Goal: Answer question/provide support: Share knowledge or assist other users

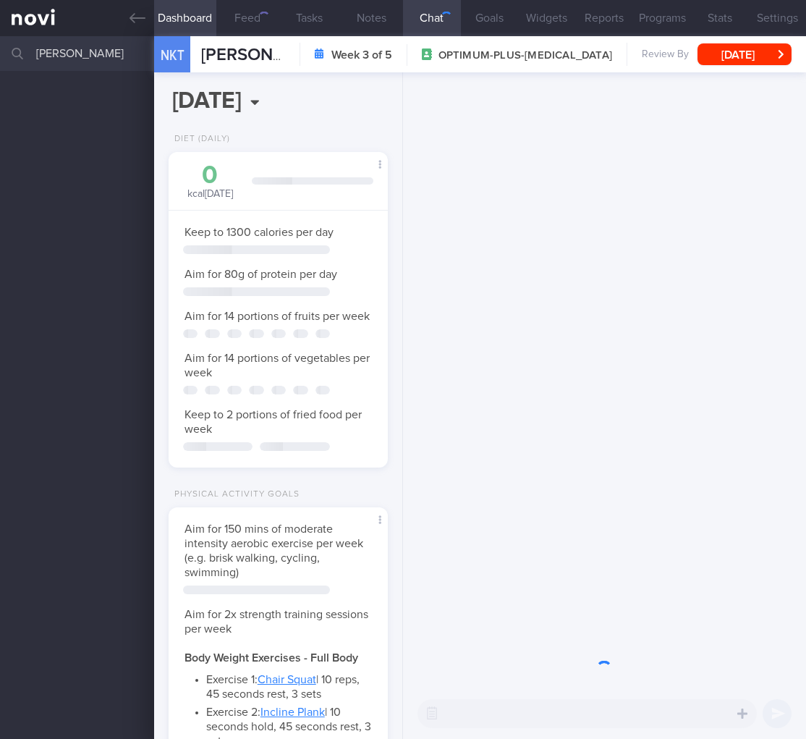
select select "8"
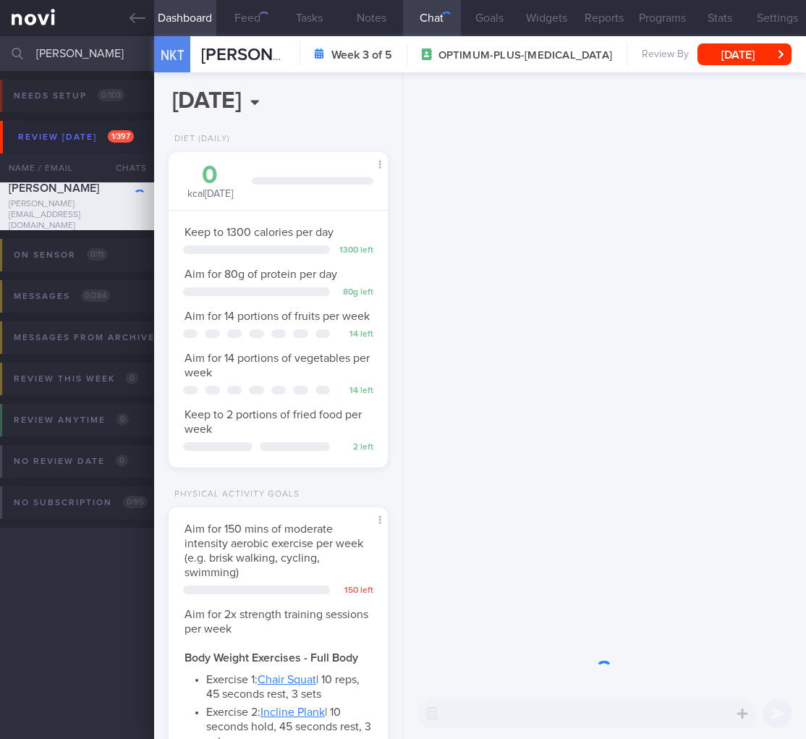
scroll to position [91, 182]
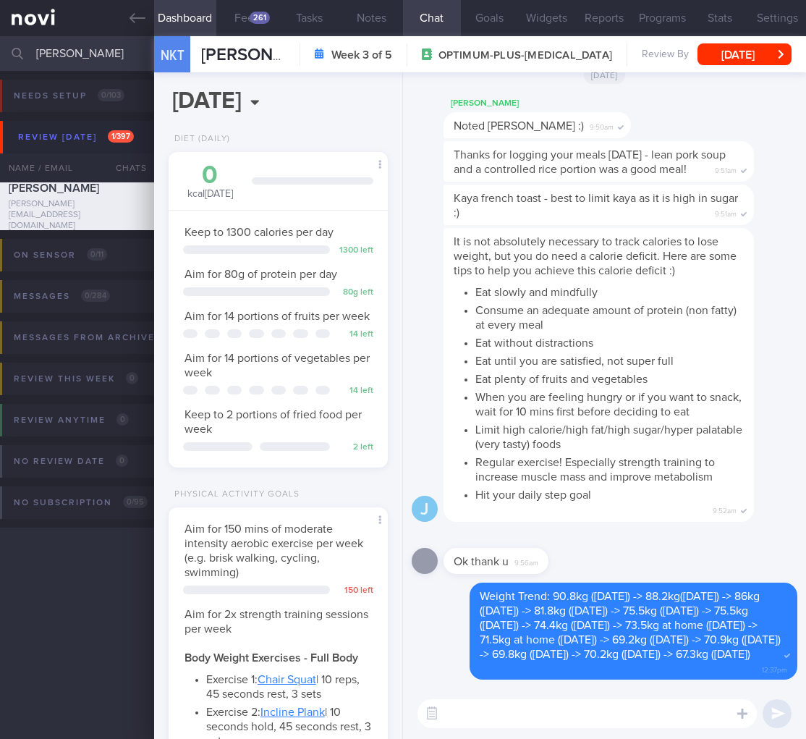
drag, startPoint x: 97, startPoint y: 54, endPoint x: -94, endPoint y: 35, distance: 192.0
click at [0, 35] on html "You are offline! Some functionality will be unavailable Patients New Users Coac…" at bounding box center [403, 369] width 806 height 739
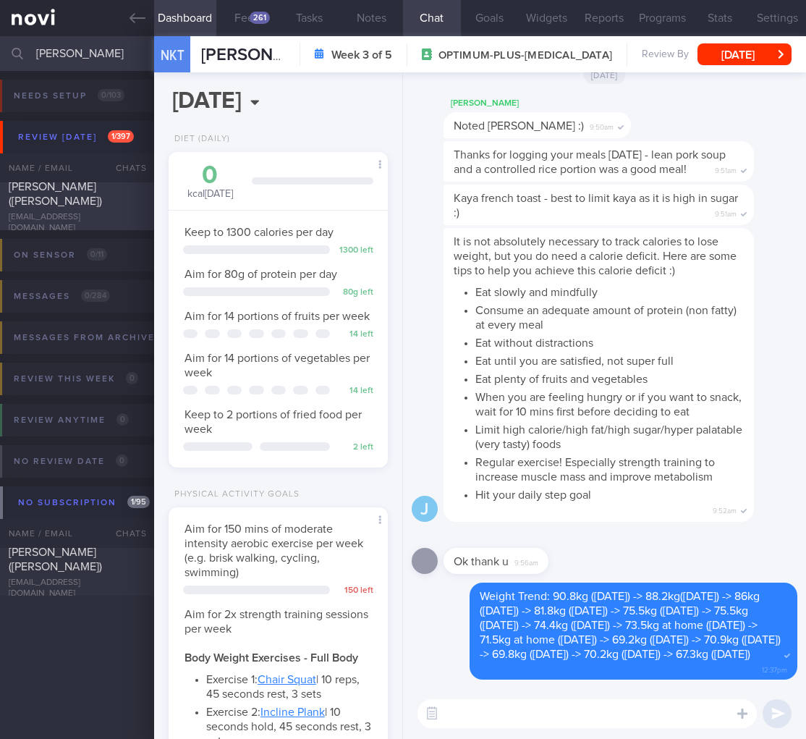
type input "[PERSON_NAME]"
click at [88, 208] on div "[PERSON_NAME] ([PERSON_NAME])" at bounding box center [75, 193] width 133 height 29
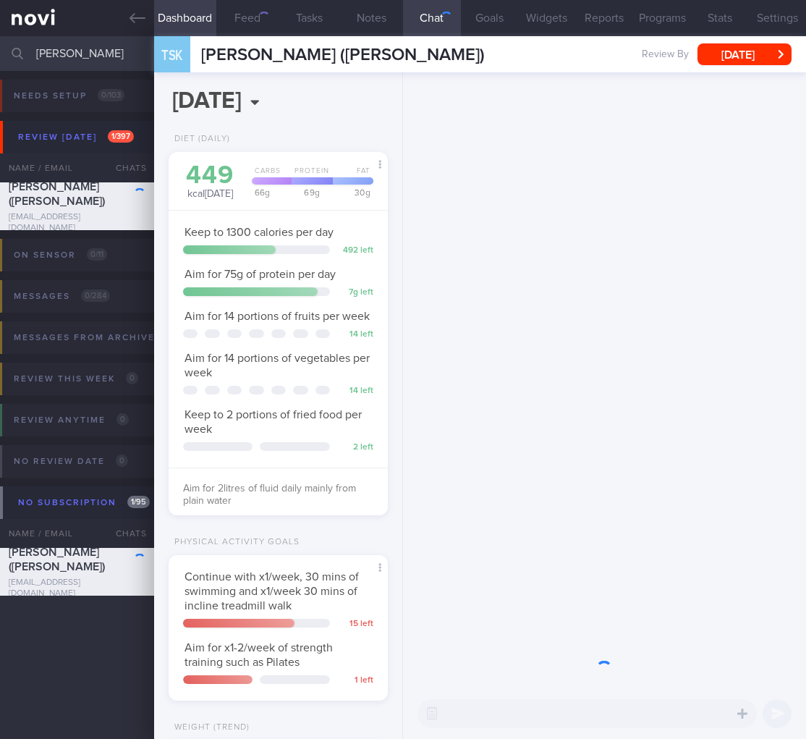
scroll to position [112, 182]
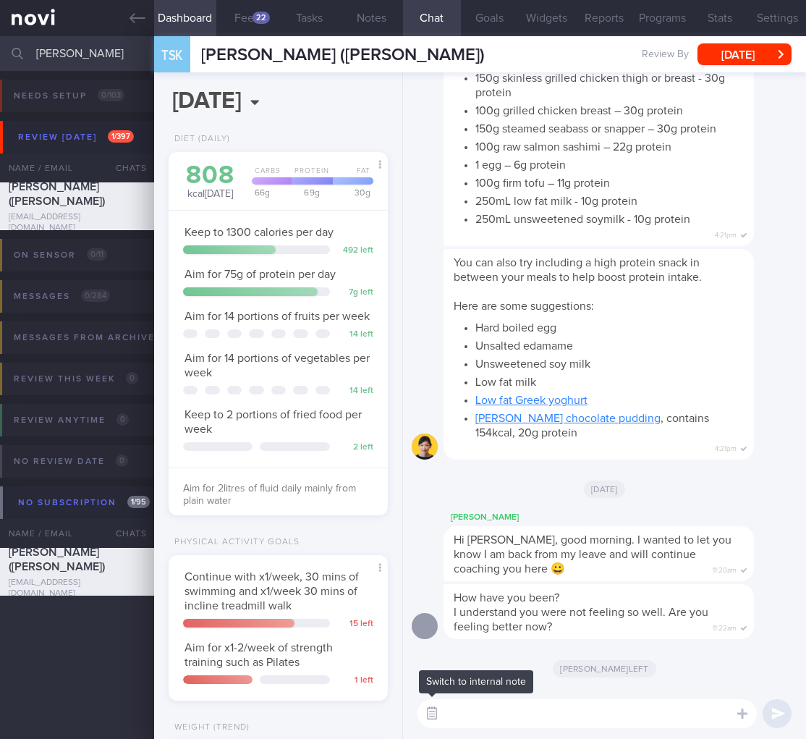
click at [429, 713] on button "button" at bounding box center [432, 713] width 26 height 26
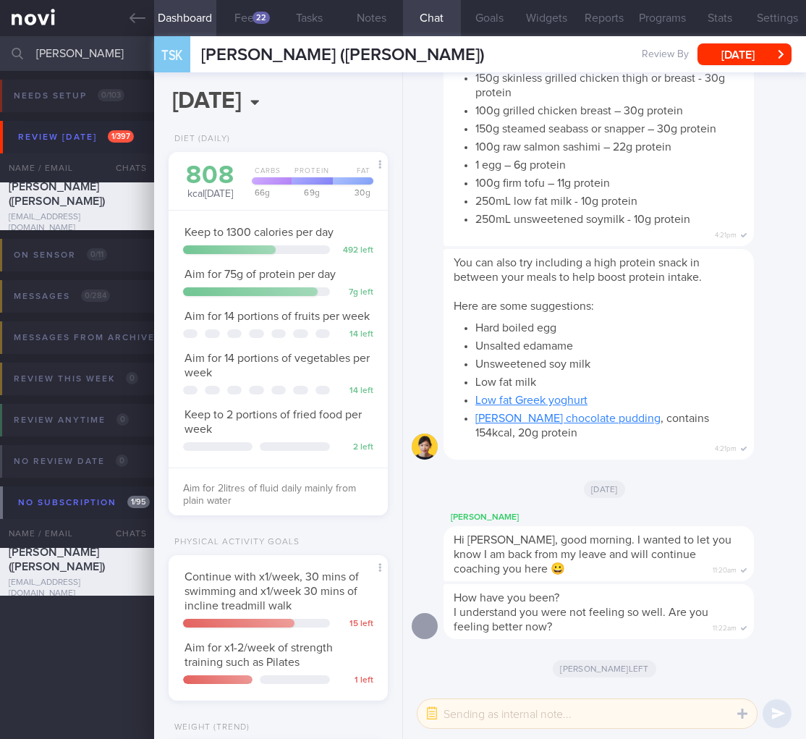
drag, startPoint x: 499, startPoint y: 711, endPoint x: 616, endPoint y: 686, distance: 119.9
click at [500, 711] on textarea at bounding box center [586, 713] width 339 height 29
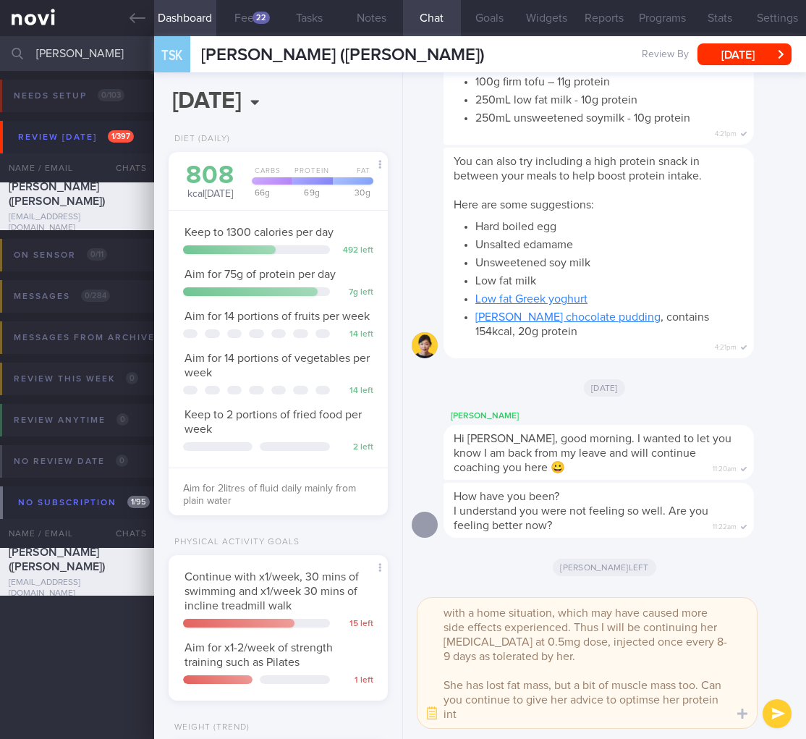
scroll to position [14, 0]
type textarea "@[PERSON_NAME] Ms [PERSON_NAME] is struggling with a home situation, which may …"
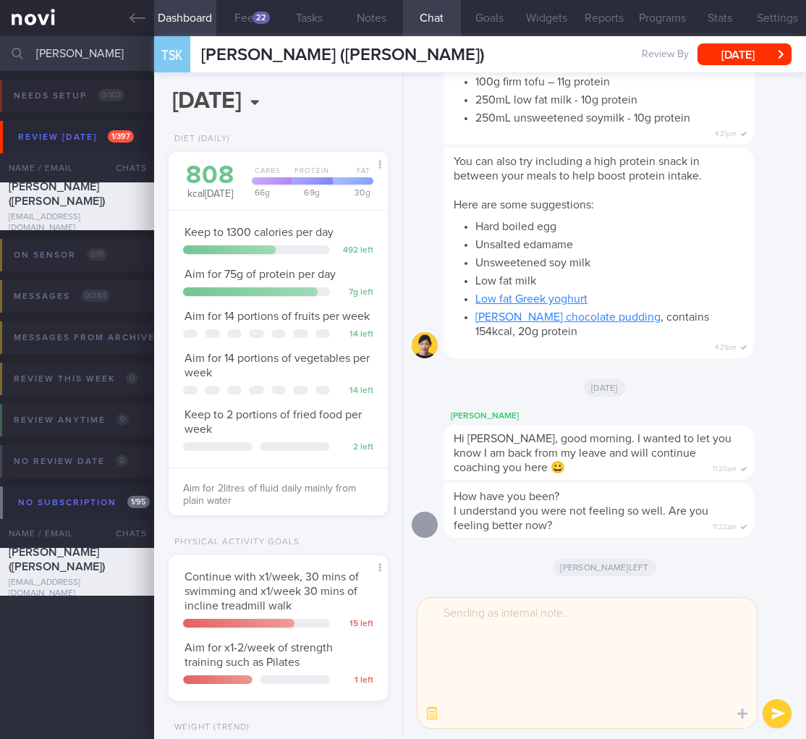
scroll to position [0, 0]
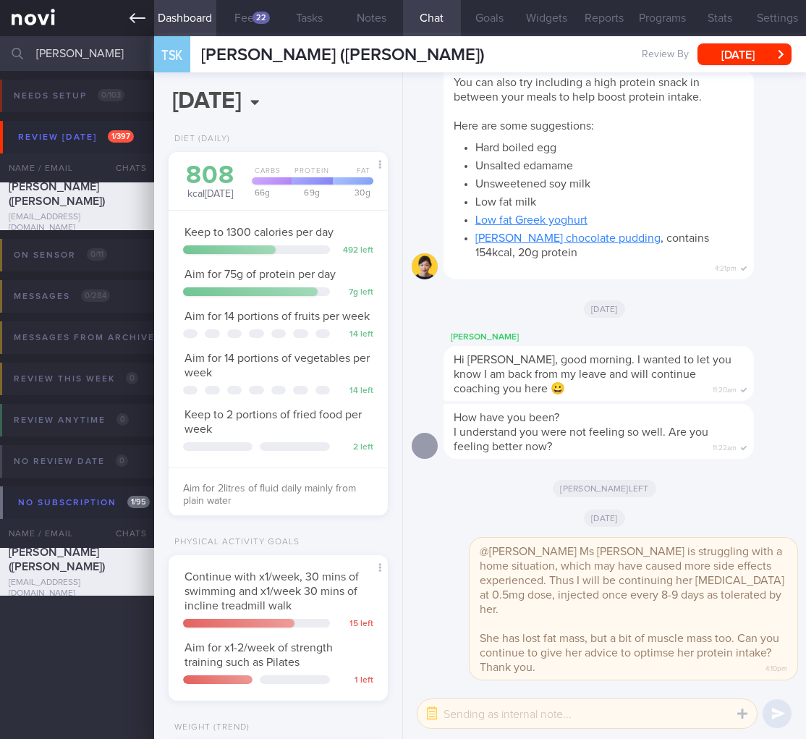
click at [56, 22] on link at bounding box center [77, 18] width 154 height 36
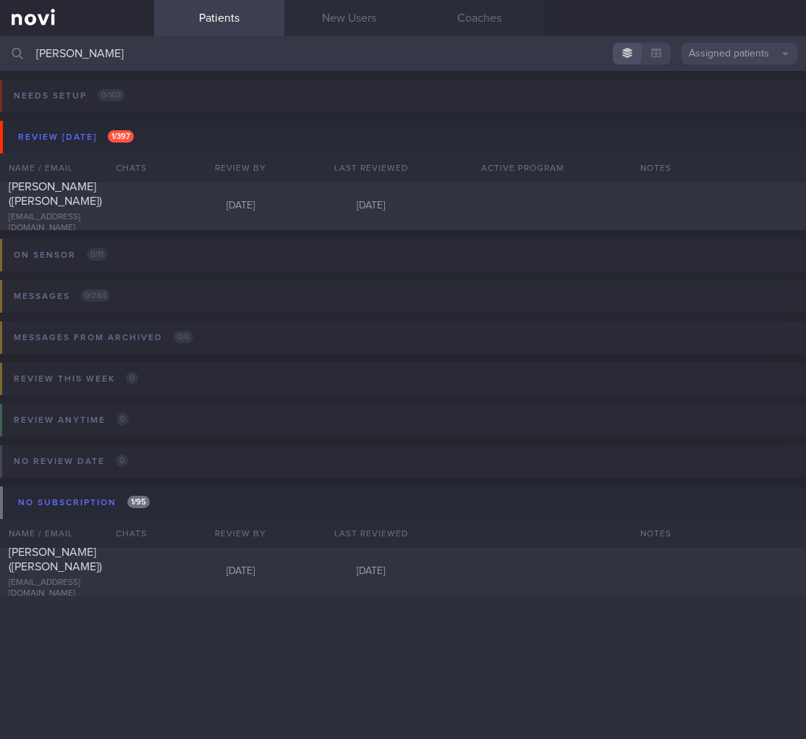
drag, startPoint x: 130, startPoint y: 52, endPoint x: -80, endPoint y: 29, distance: 210.4
click at [0, 29] on html "You are offline! Some functionality will be unavailable Patients New Users Coac…" at bounding box center [403, 369] width 806 height 739
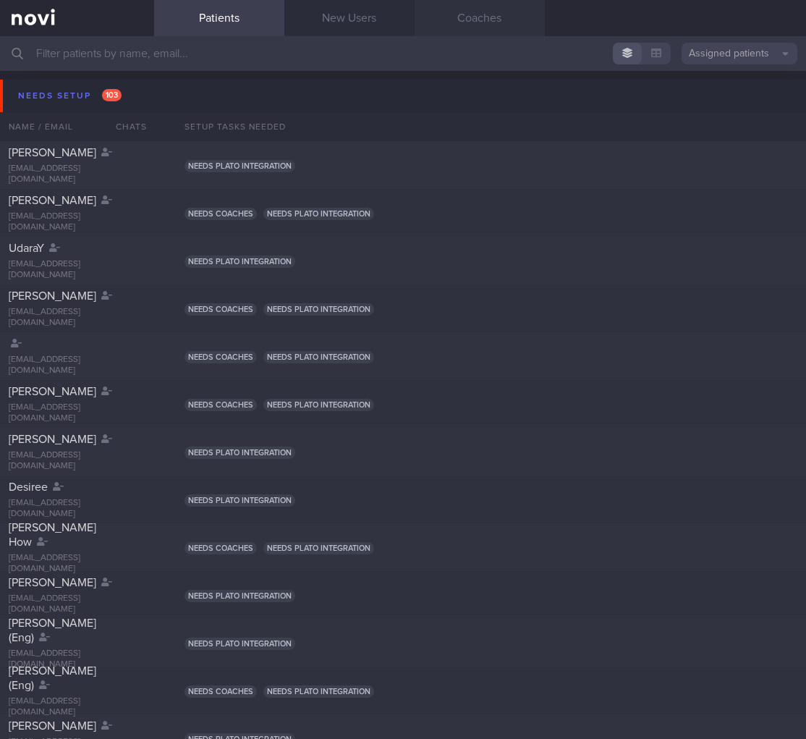
click at [504, 25] on link "Coaches" at bounding box center [480, 18] width 130 height 36
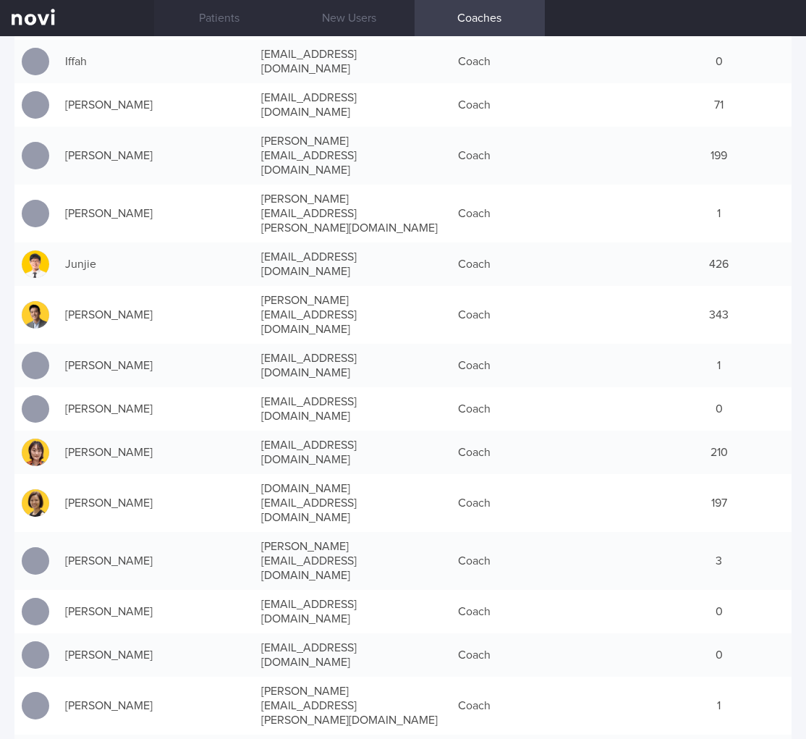
scroll to position [14, 0]
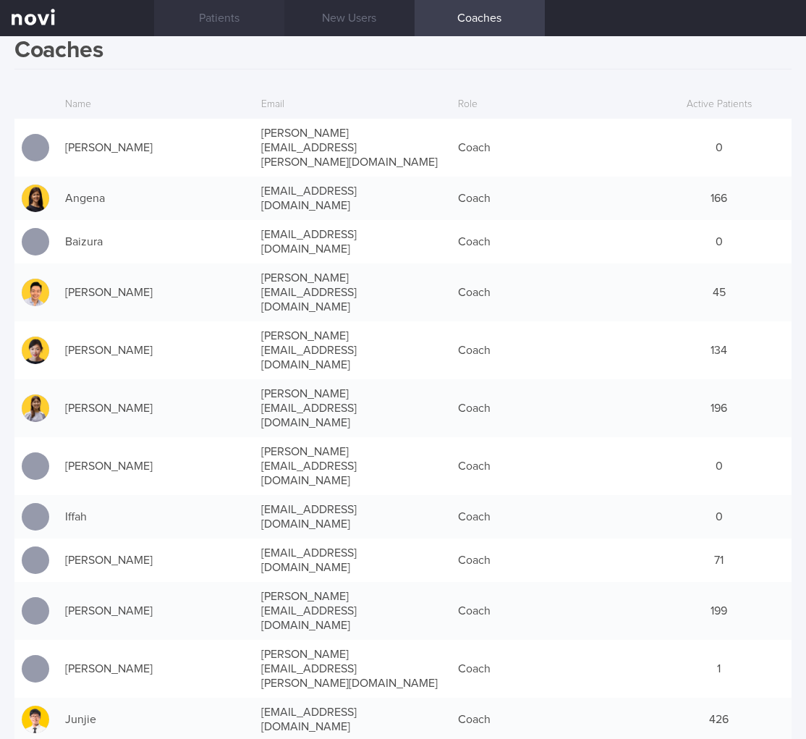
click at [211, 31] on link "Patients" at bounding box center [219, 18] width 130 height 36
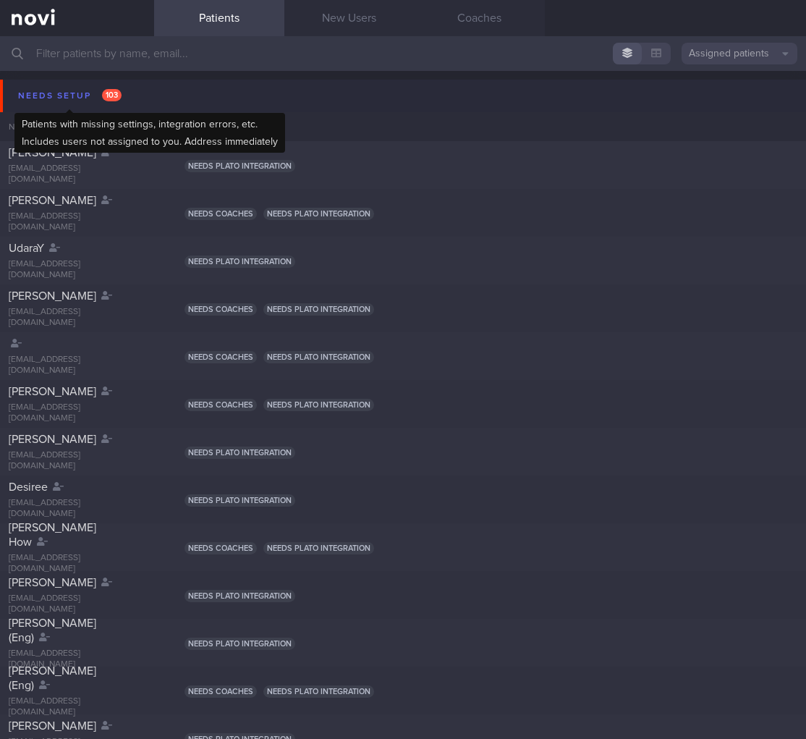
click at [54, 104] on div "Needs setup 103" at bounding box center [69, 96] width 111 height 20
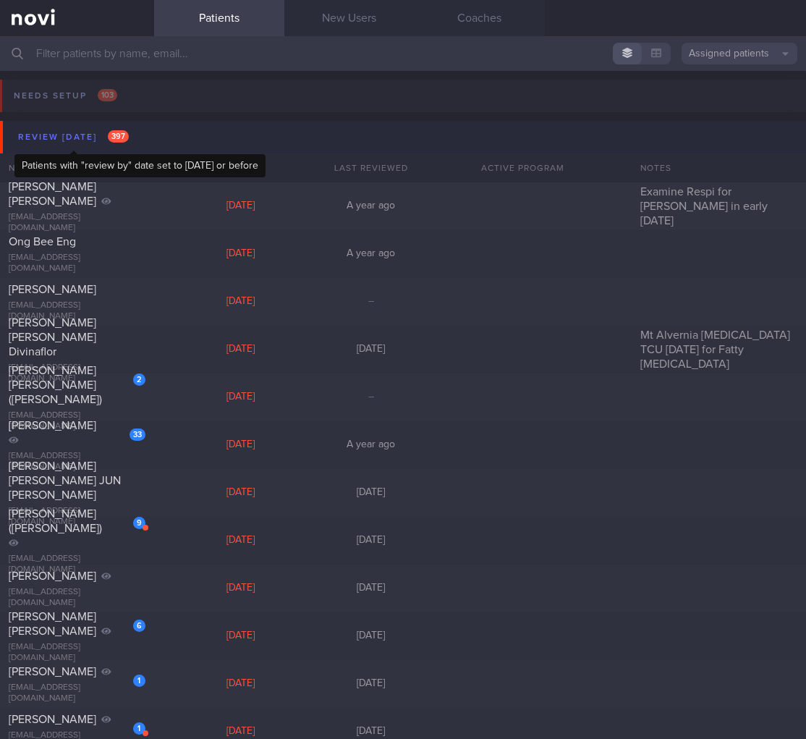
click at [80, 135] on div "Review [DATE] 397" at bounding box center [73, 137] width 118 height 20
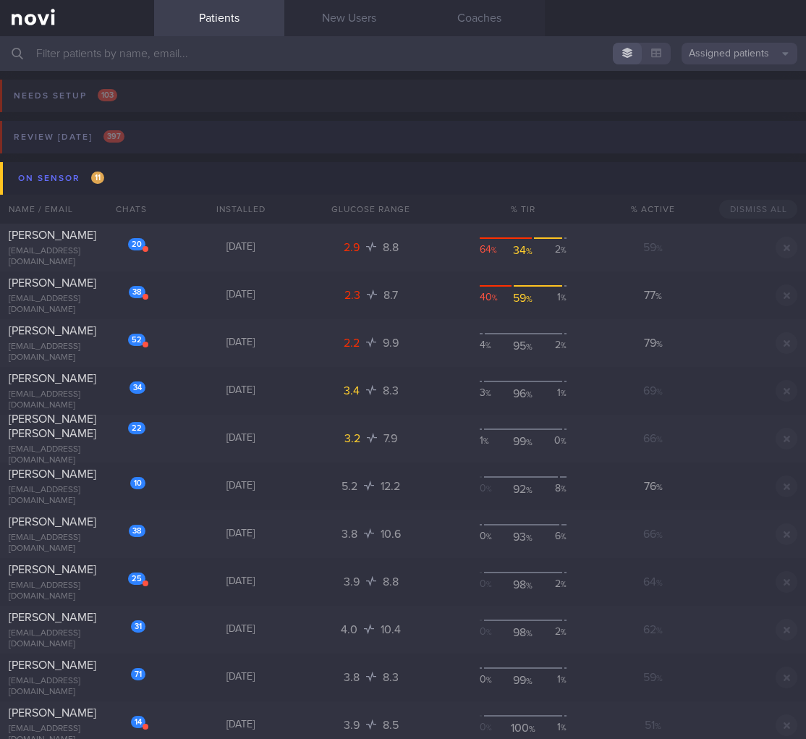
click at [118, 160] on button "Review [DATE] 397" at bounding box center [401, 141] width 810 height 41
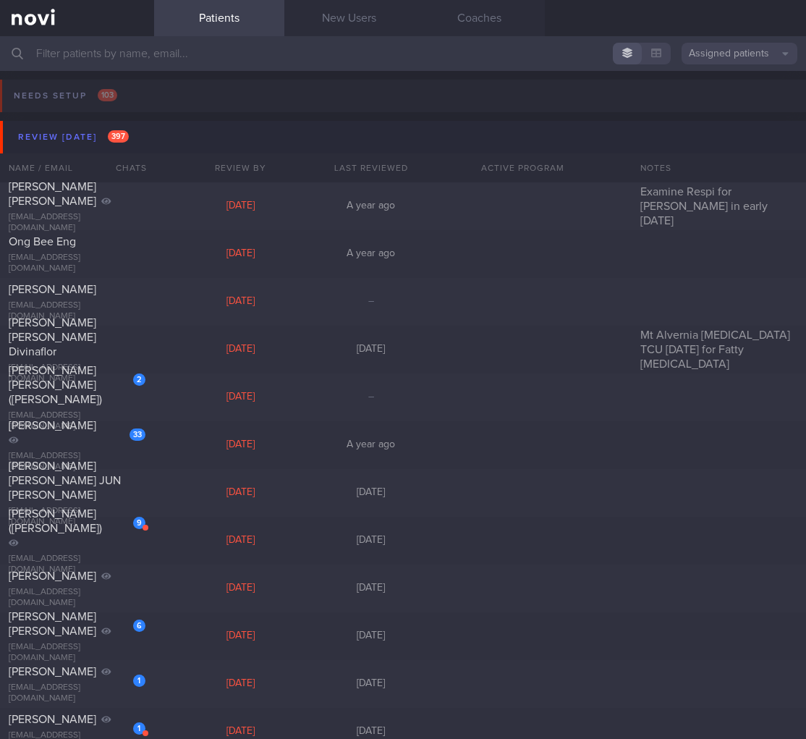
click at [168, 153] on div "Name / Email Chats Review By Last Reviewed Active Program Notes" at bounding box center [403, 167] width 806 height 29
click at [135, 140] on button "Review [DATE] 397" at bounding box center [405, 137] width 810 height 33
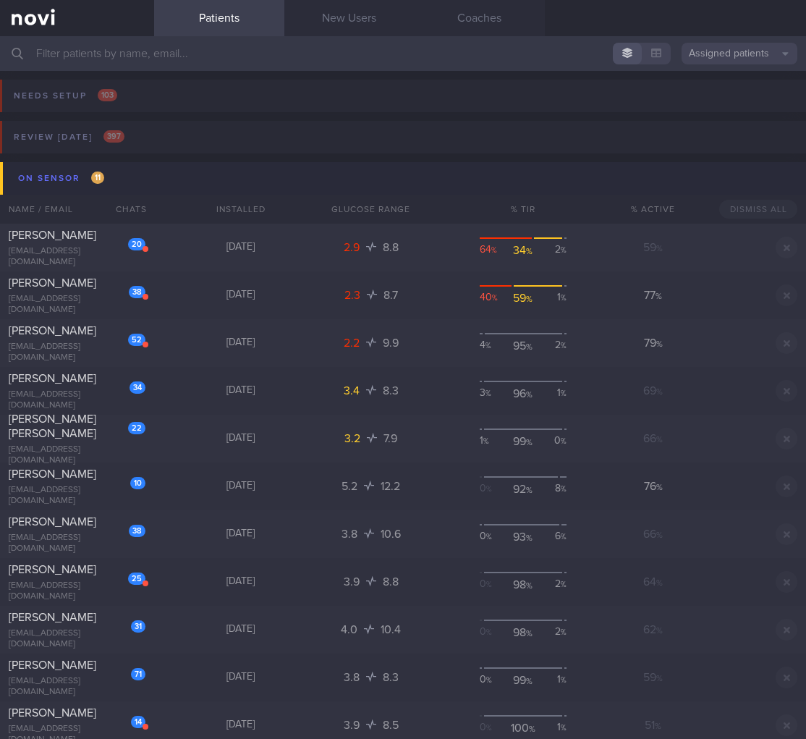
click at [125, 166] on button "On sensor 11" at bounding box center [405, 178] width 810 height 33
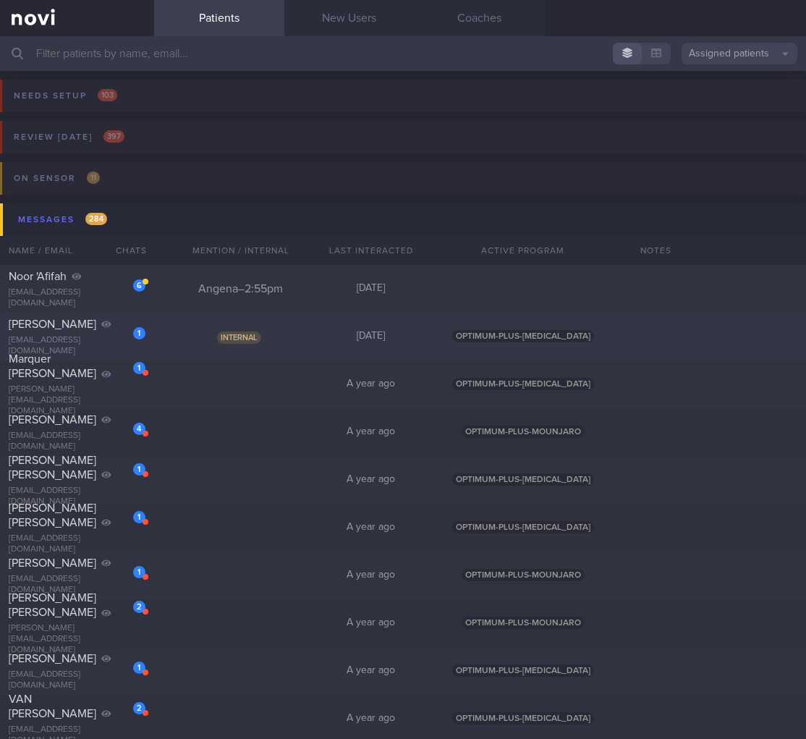
click at [216, 341] on div "Internal" at bounding box center [241, 336] width 130 height 14
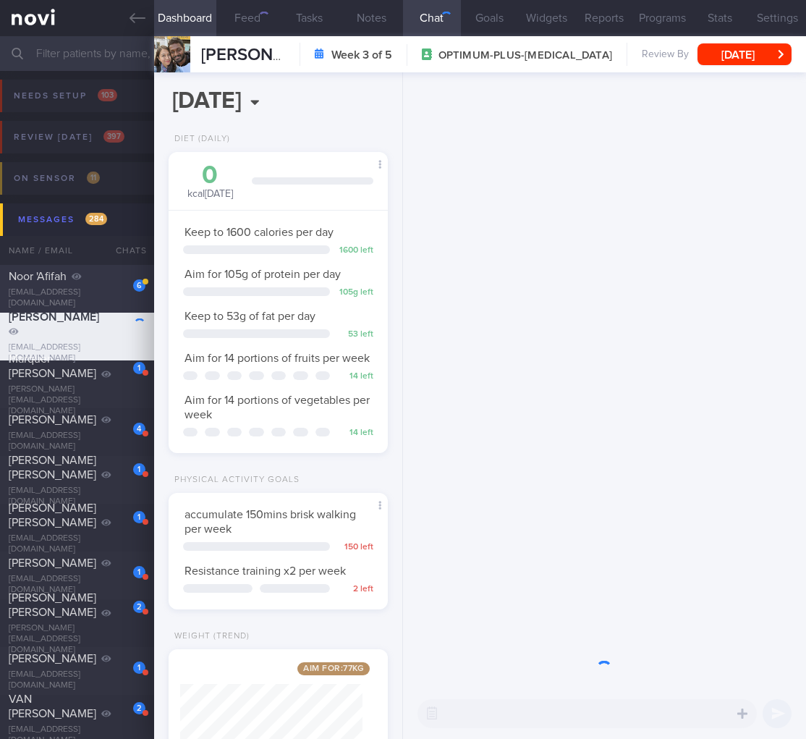
scroll to position [111, 182]
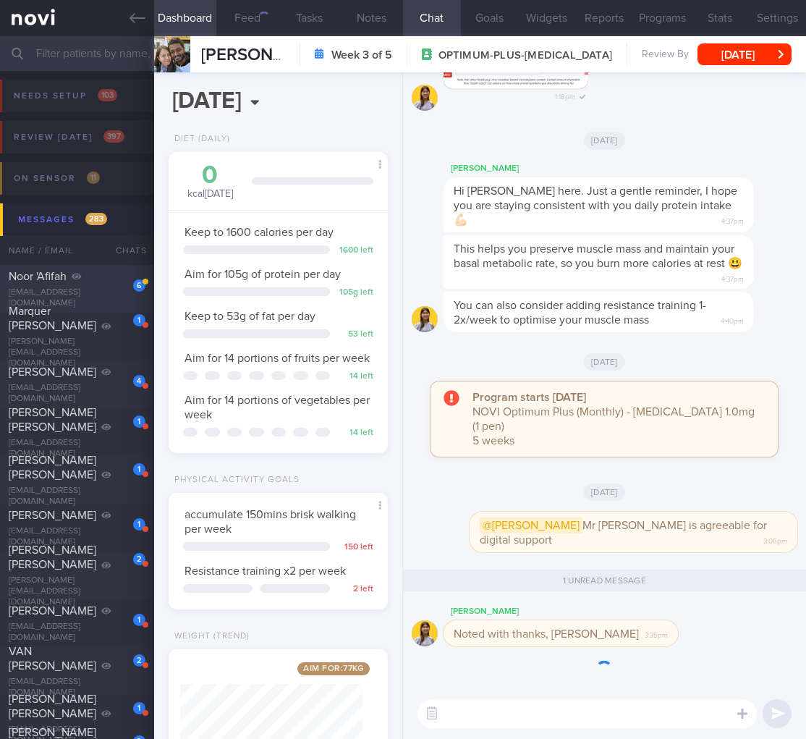
click at [27, 289] on div "6 Noor 'Afifah [EMAIL_ADDRESS][DOMAIN_NAME]" at bounding box center [77, 289] width 154 height 40
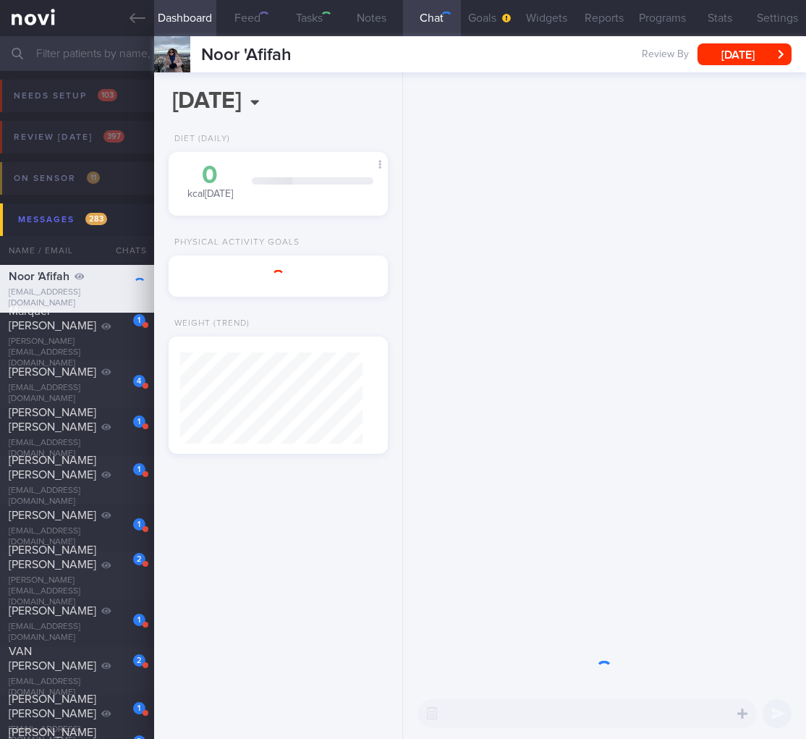
select select "7"
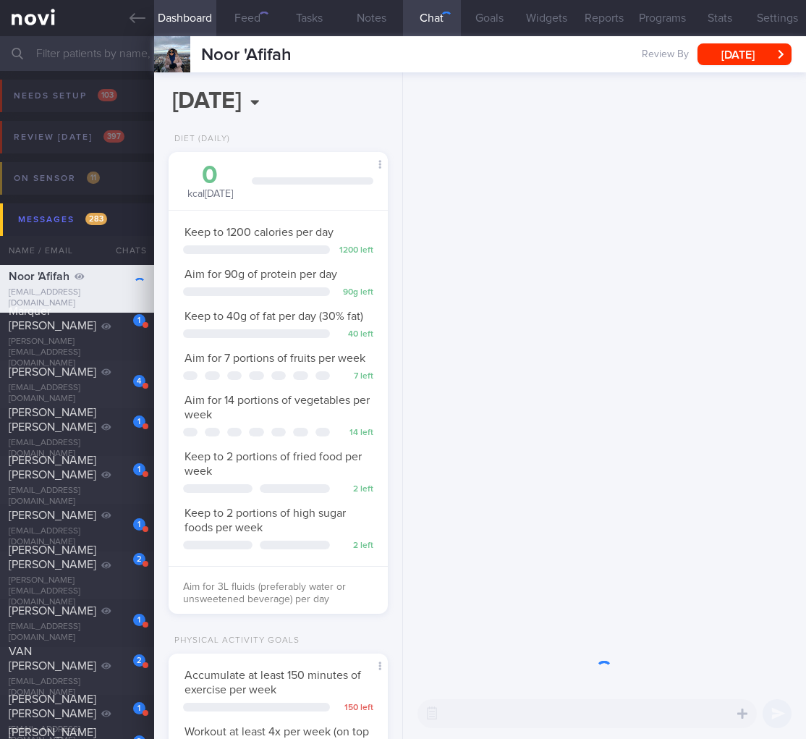
scroll to position [112, 182]
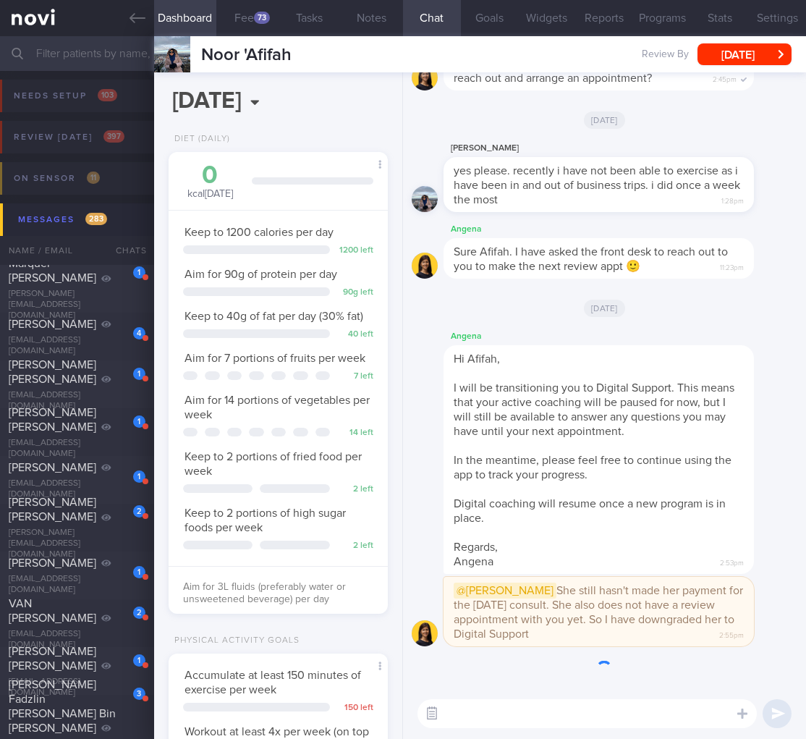
click at [433, 715] on button "button" at bounding box center [432, 713] width 26 height 26
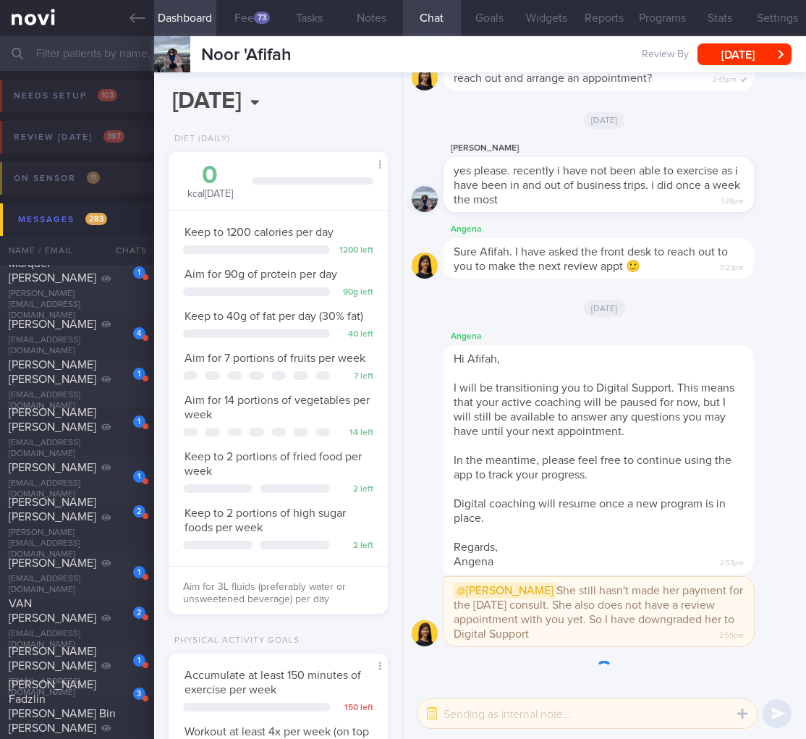
click at [510, 718] on textarea at bounding box center [586, 713] width 339 height 29
type textarea "Thanks [PERSON_NAME]"
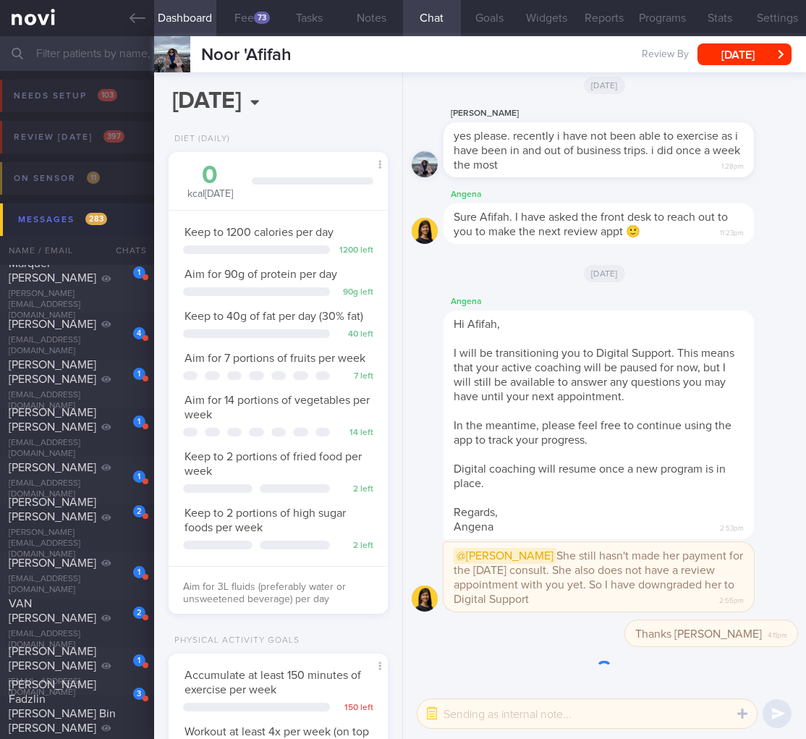
click at [99, 219] on span "283" at bounding box center [96, 219] width 22 height 12
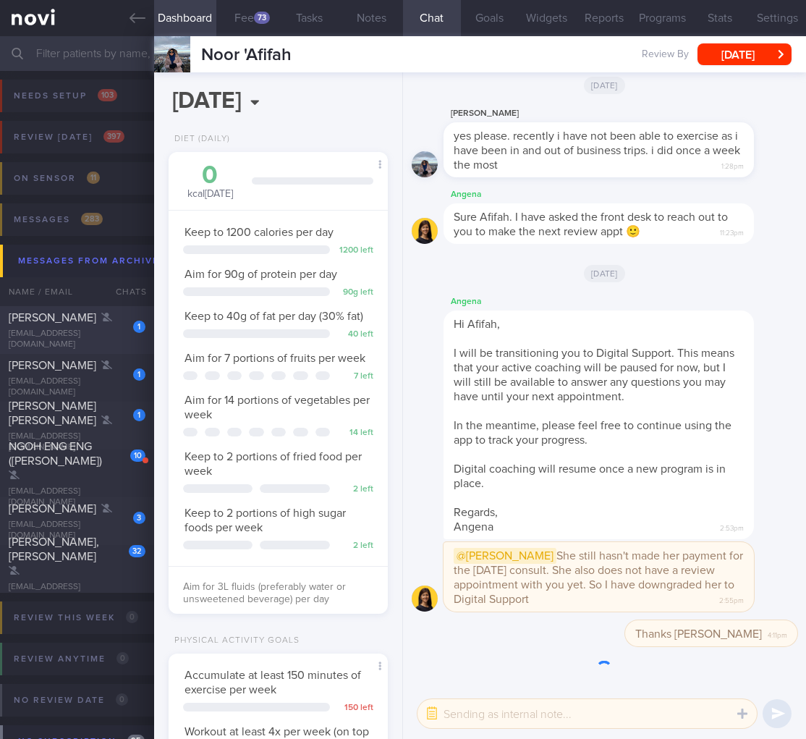
click at [124, 329] on div "1" at bounding box center [130, 321] width 32 height 22
select select "8"
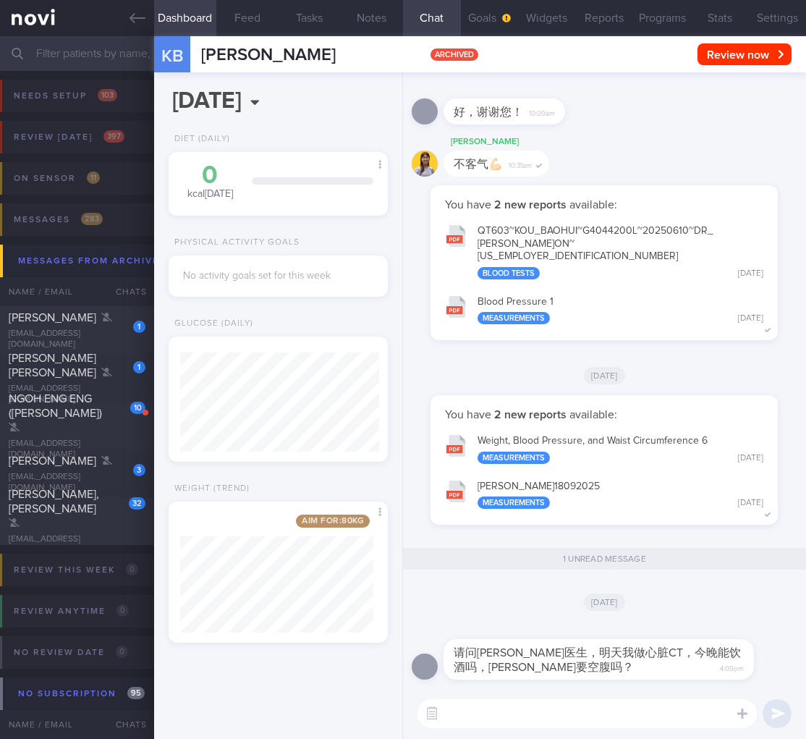
click at [449, 713] on textarea at bounding box center [586, 713] width 339 height 29
type textarea "g"
type textarea "嗨你好，明天的CT扫描不需要空腹，所以今晚和明天吃的和喝的都没问题。"
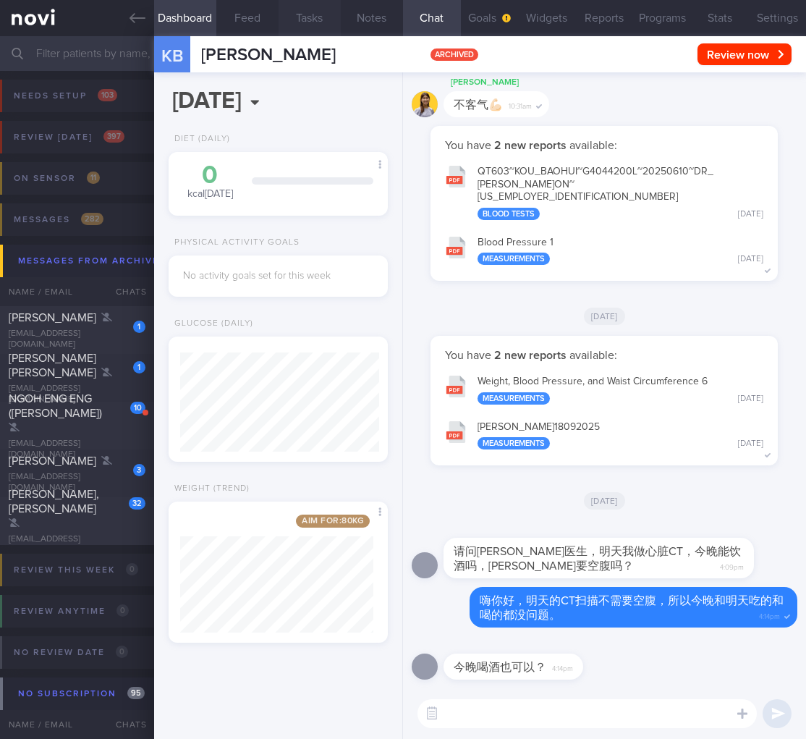
scroll to position [-51, 0]
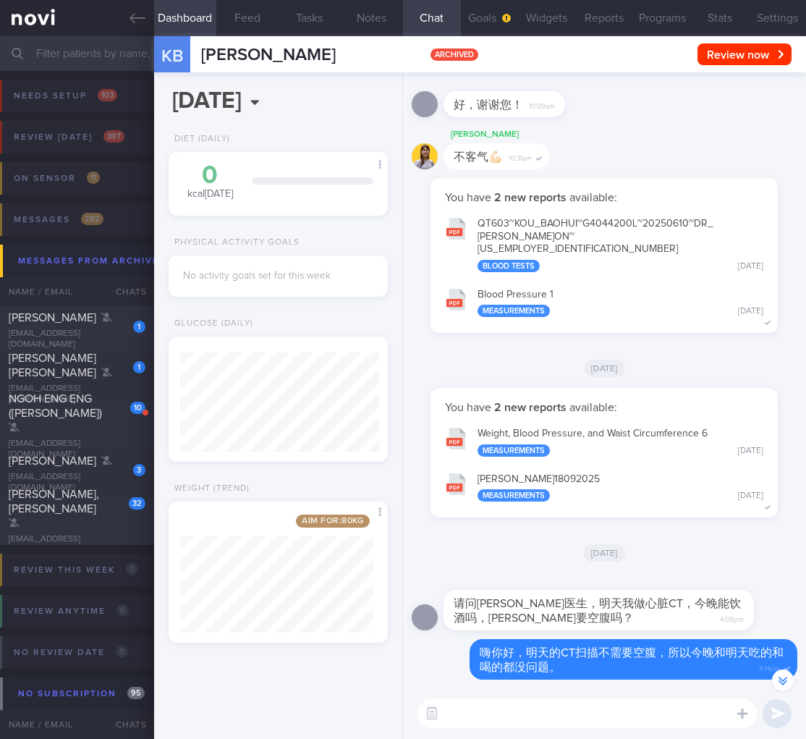
click at [781, 676] on button "button" at bounding box center [783, 680] width 22 height 22
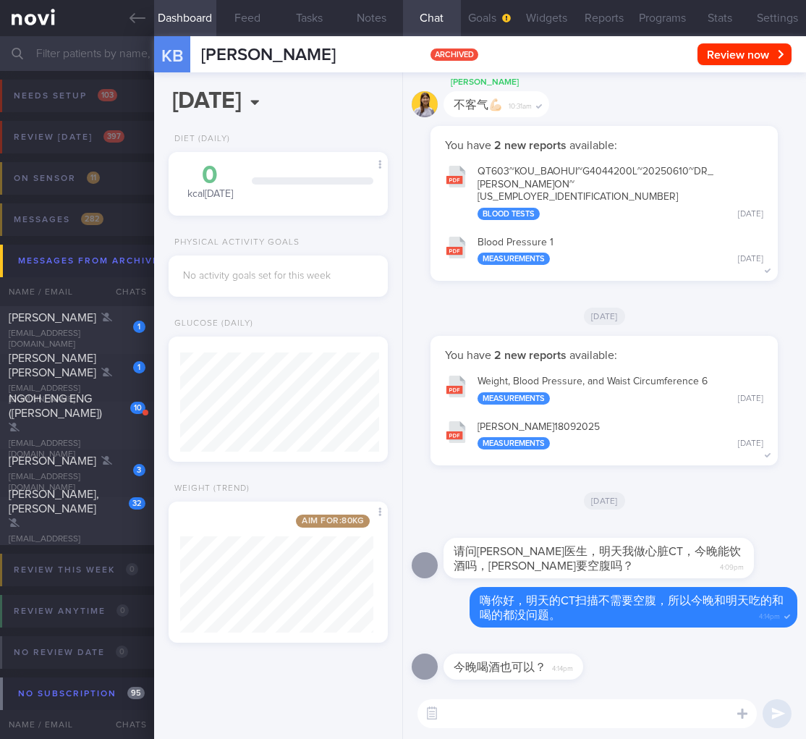
scroll to position [0, 0]
click at [566, 717] on textarea at bounding box center [586, 713] width 339 height 29
type textarea "d"
type textarea "今晚可以喝酒，不会影响结果或则CT过程。"
